Goal: Navigation & Orientation: Find specific page/section

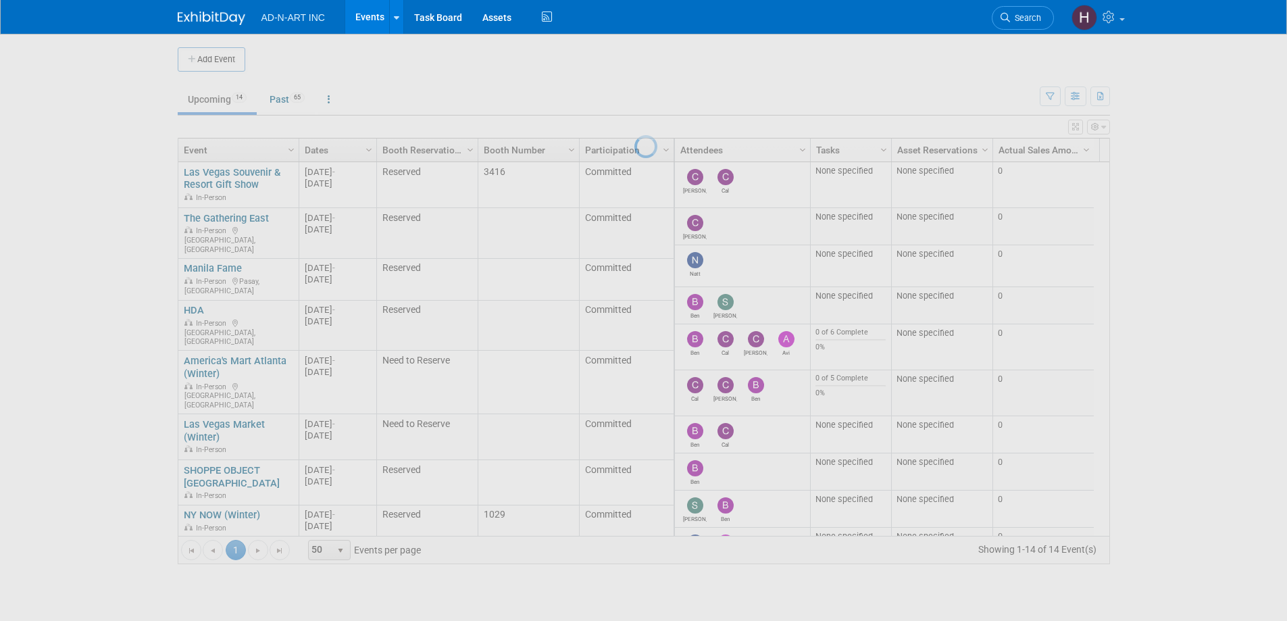
scroll to position [206, 0]
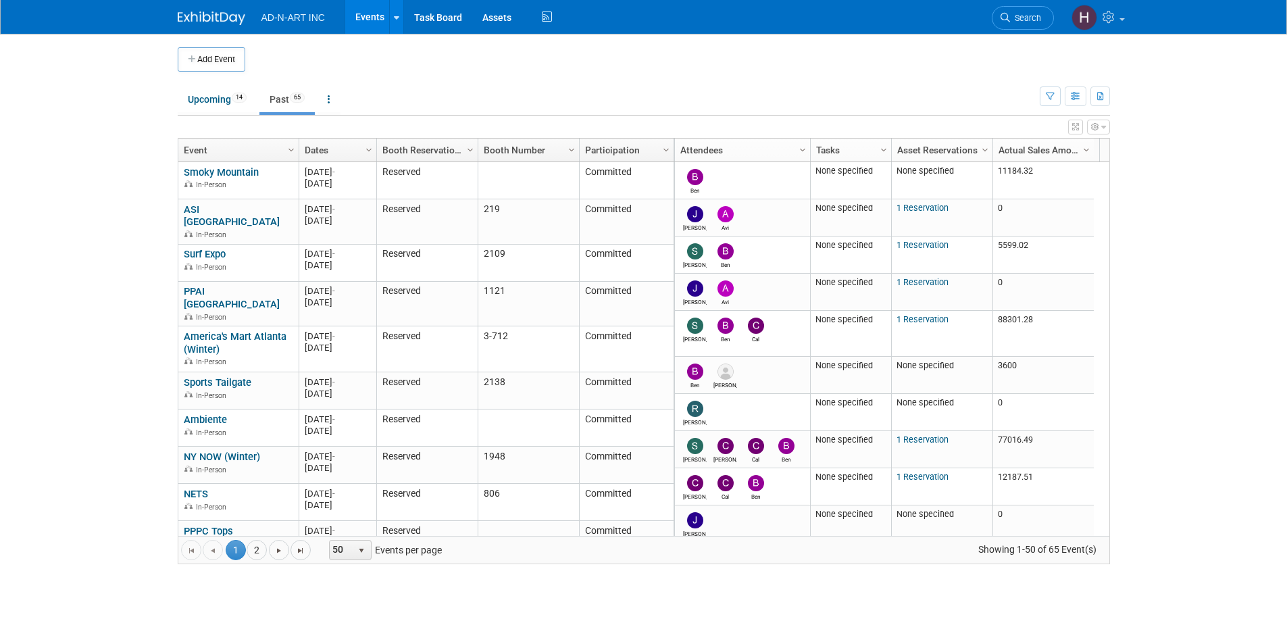
scroll to position [405, 0]
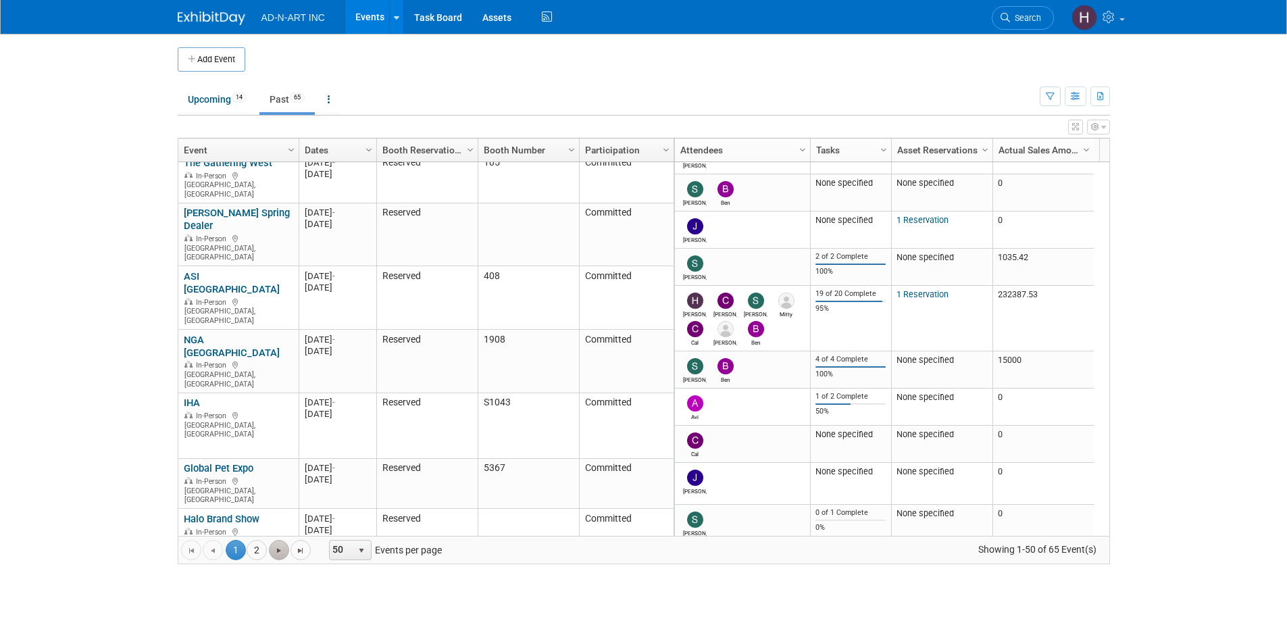
click at [275, 553] on span "Go to the next page" at bounding box center [279, 550] width 11 height 11
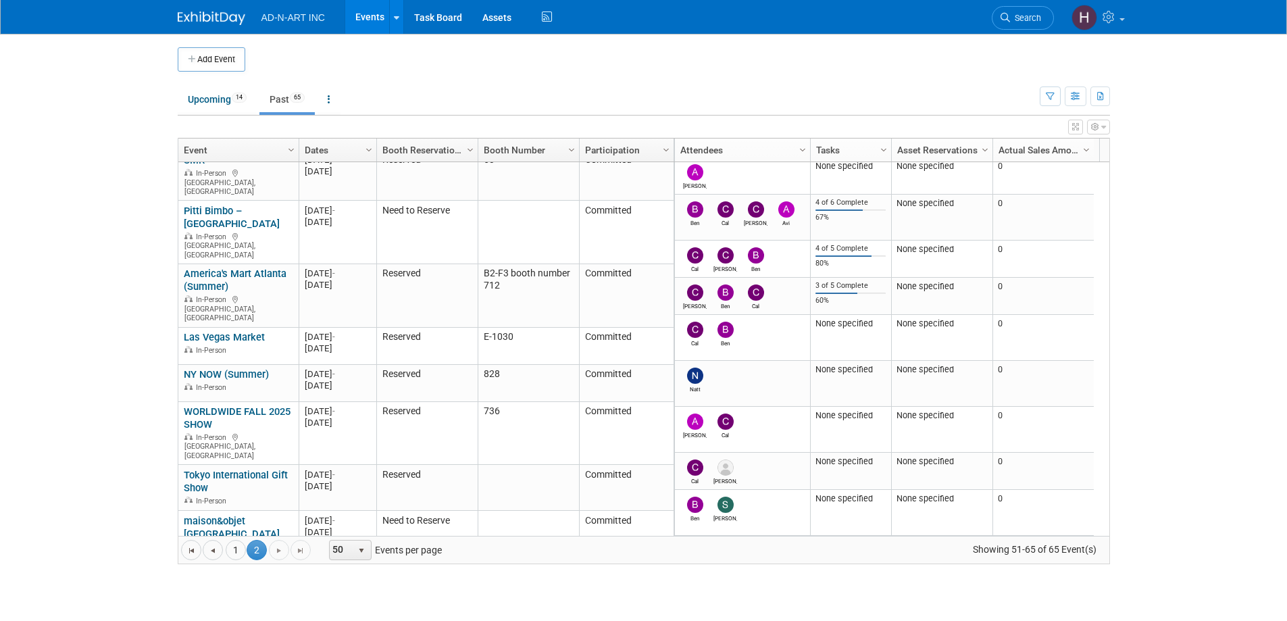
scroll to position [0, 0]
click at [216, 97] on link "Upcoming 14" at bounding box center [217, 99] width 79 height 26
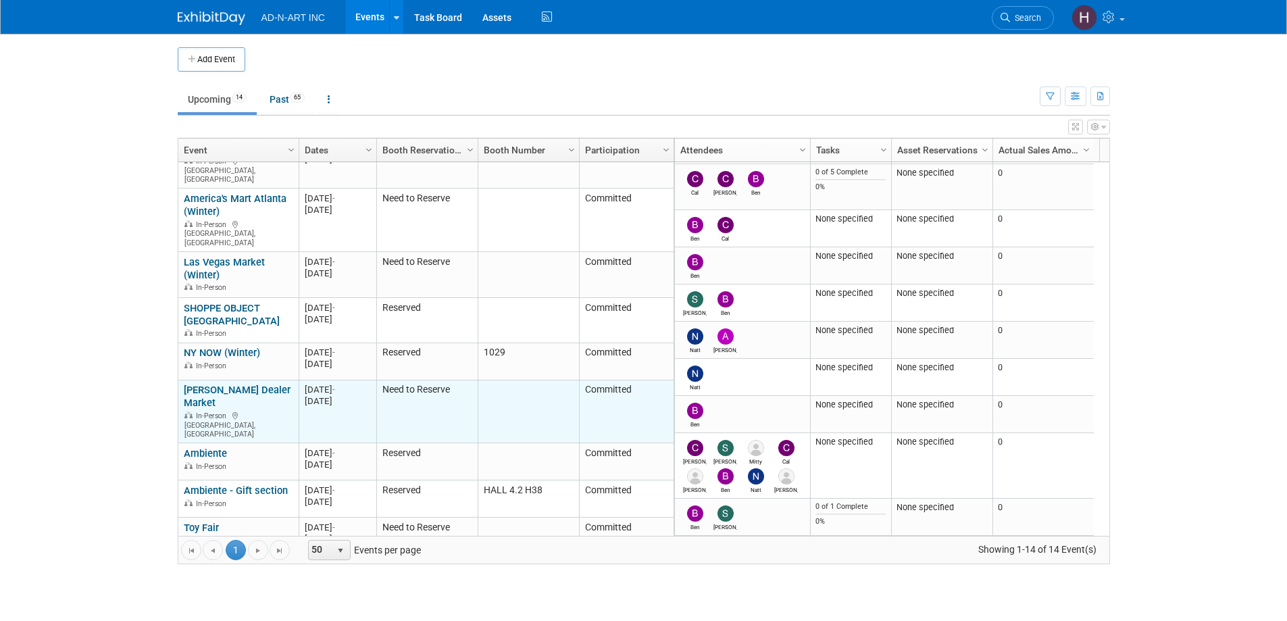
scroll to position [206, 0]
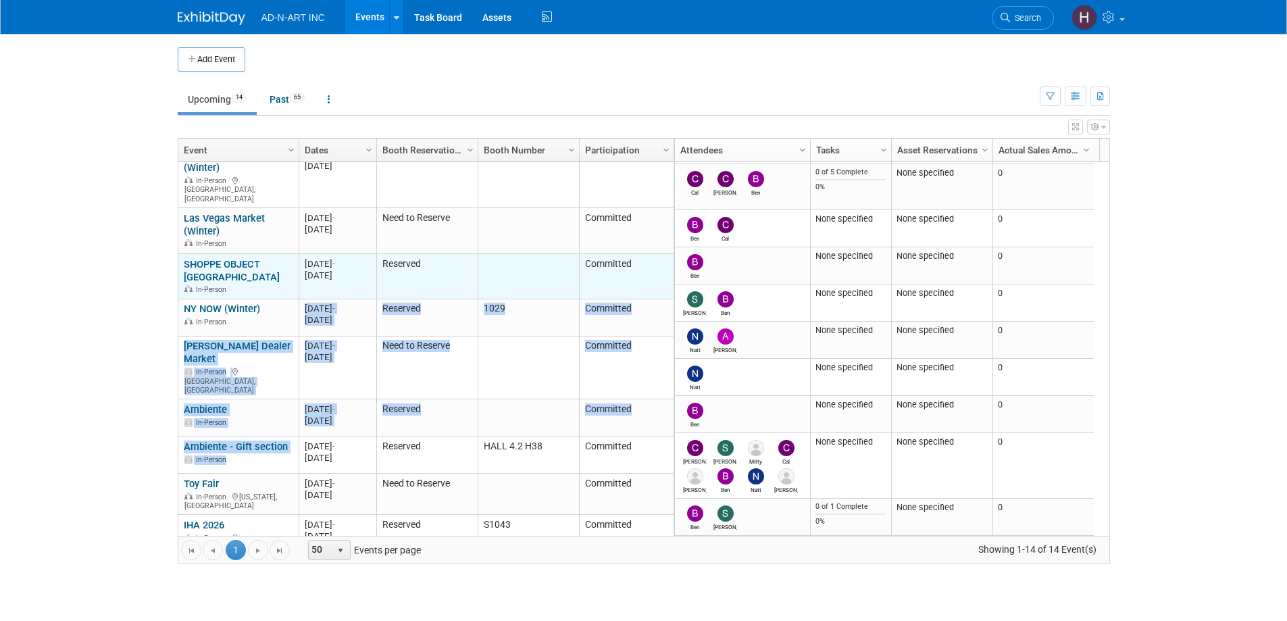
drag, startPoint x: 291, startPoint y: 344, endPoint x: 299, endPoint y: 233, distance: 111.7
click at [297, 242] on tbody "Las Vegas Souvenir & Resort Gift Show Las Vegas Souvenir & Resort Gift Show In-…" at bounding box center [425, 293] width 495 height 675
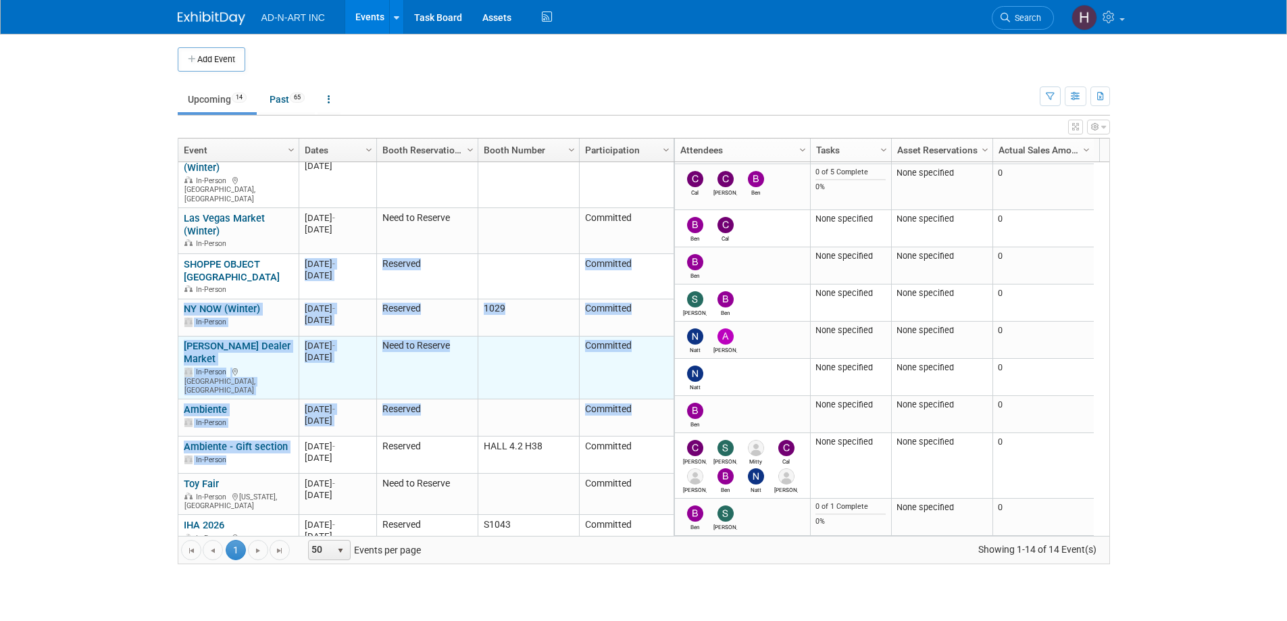
click at [290, 340] on div "Orgill Dealer Market In-Person Orlando, FL" at bounding box center [238, 367] width 109 height 55
